Goal: Register for event/course

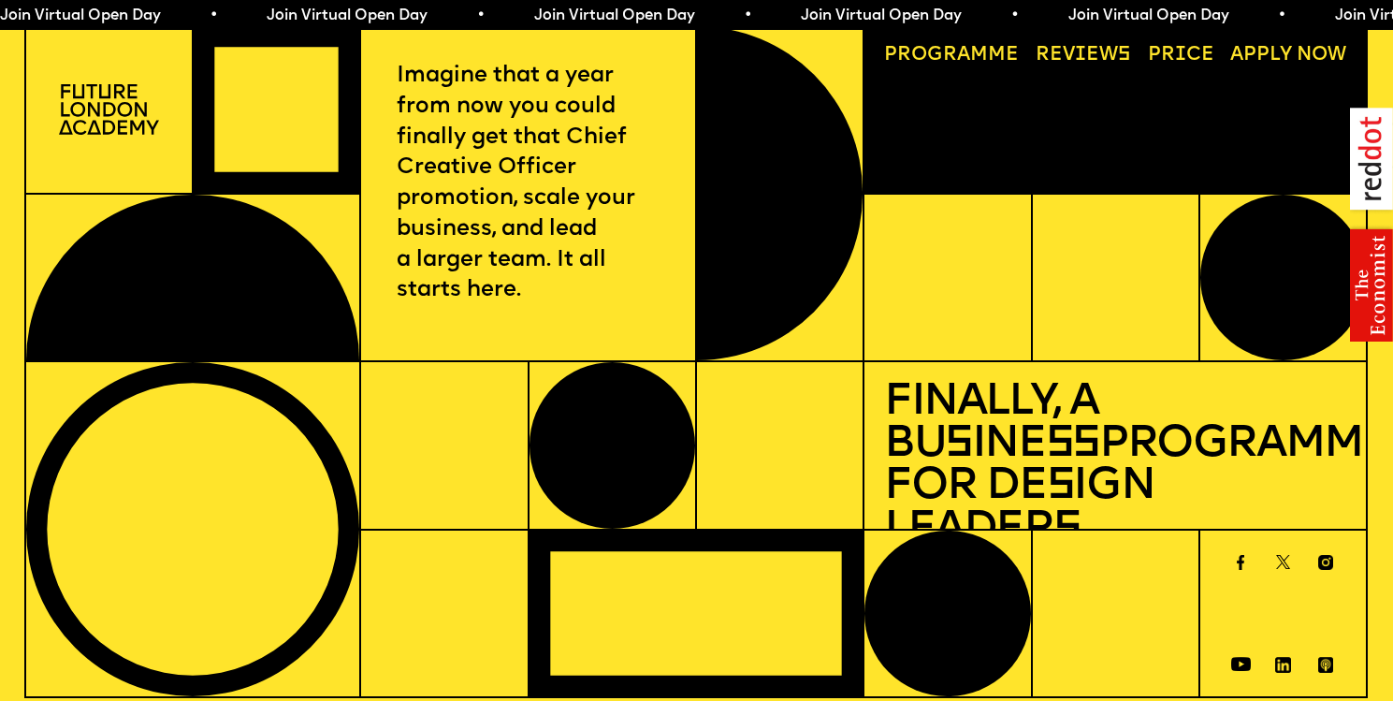
click at [172, 22] on span "Join Virtual Open Day • Join Virtual Open Day • Join Virtual Open Day • Join Vi…" at bounding box center [658, 15] width 1335 height 15
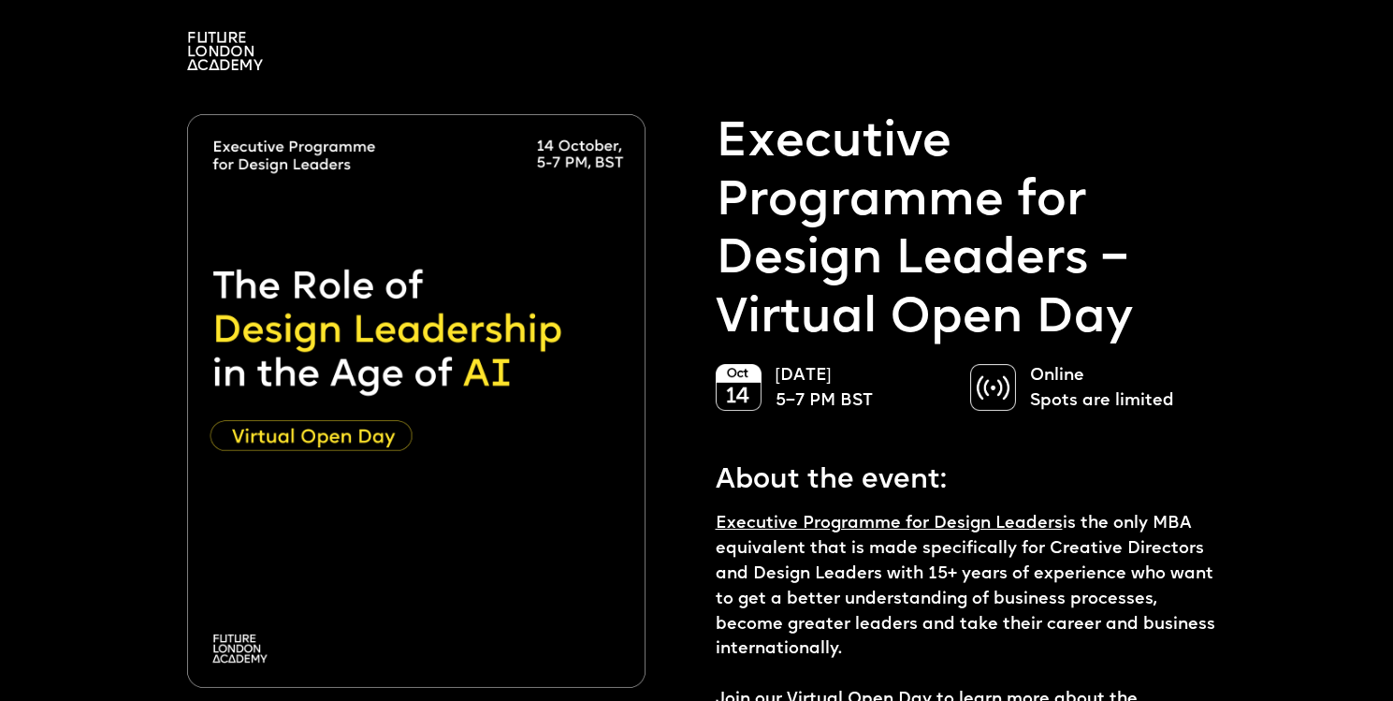
click at [229, 67] on img at bounding box center [225, 51] width 76 height 38
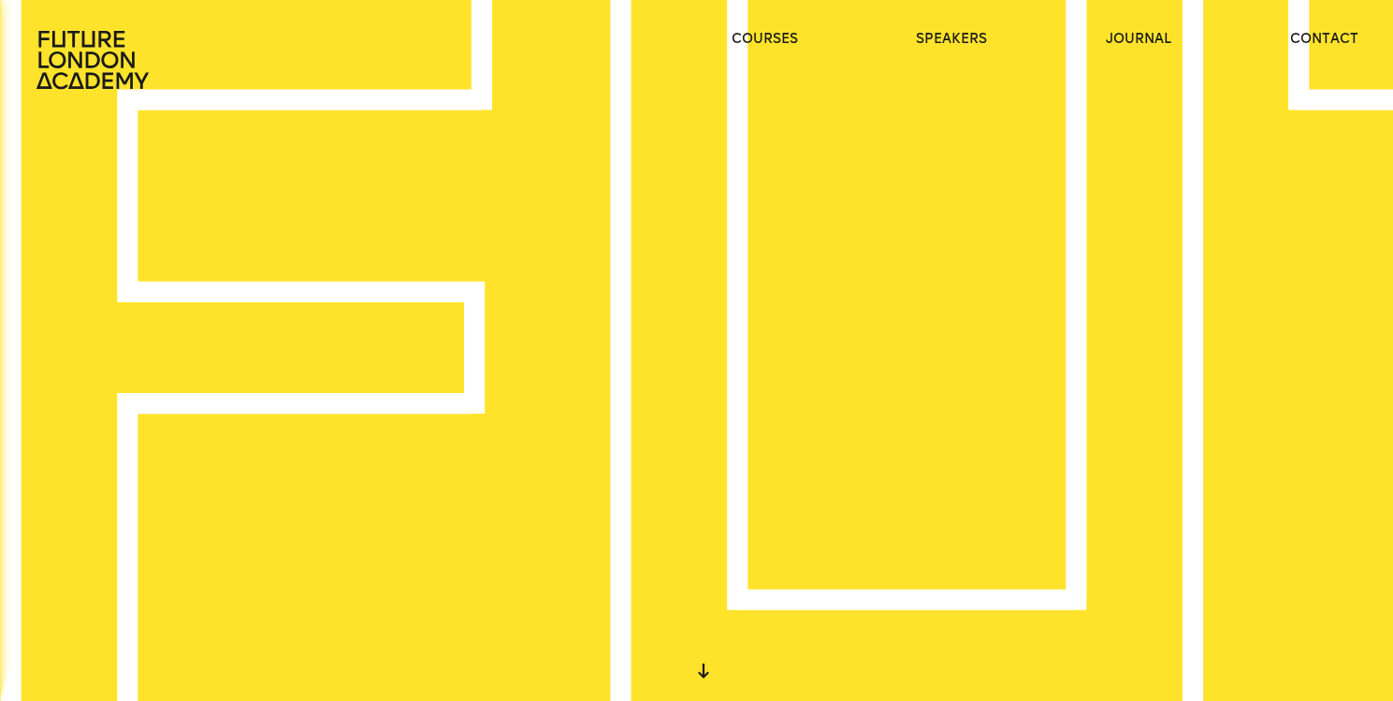
click at [699, 676] on div at bounding box center [704, 671] width 34 height 34
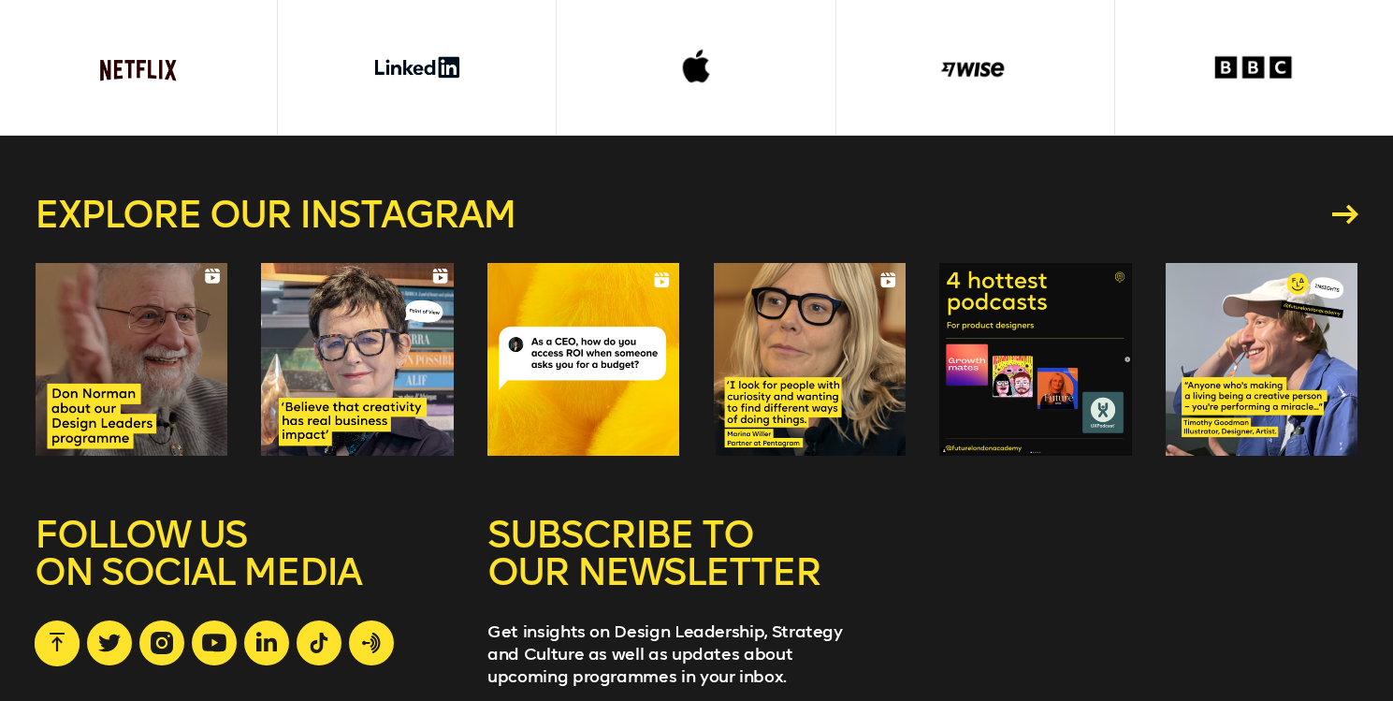
scroll to position [5193, 0]
